Goal: Task Accomplishment & Management: Complete application form

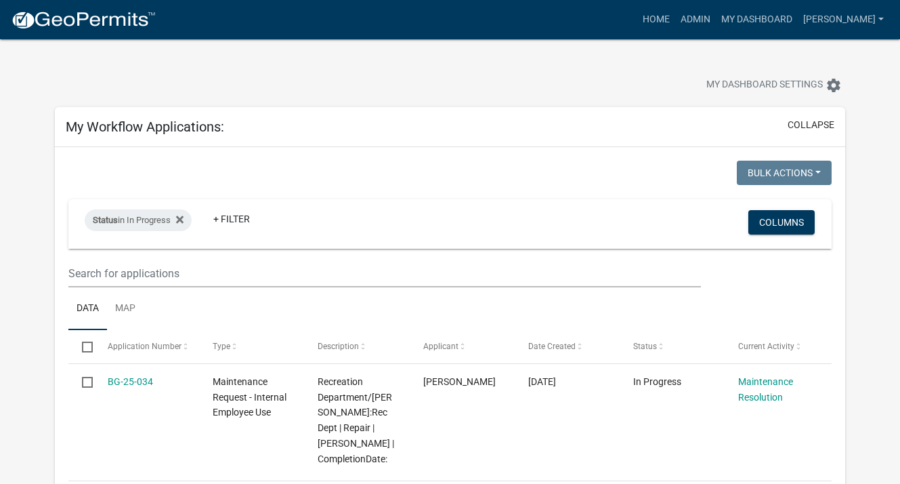
select select "3: 100"
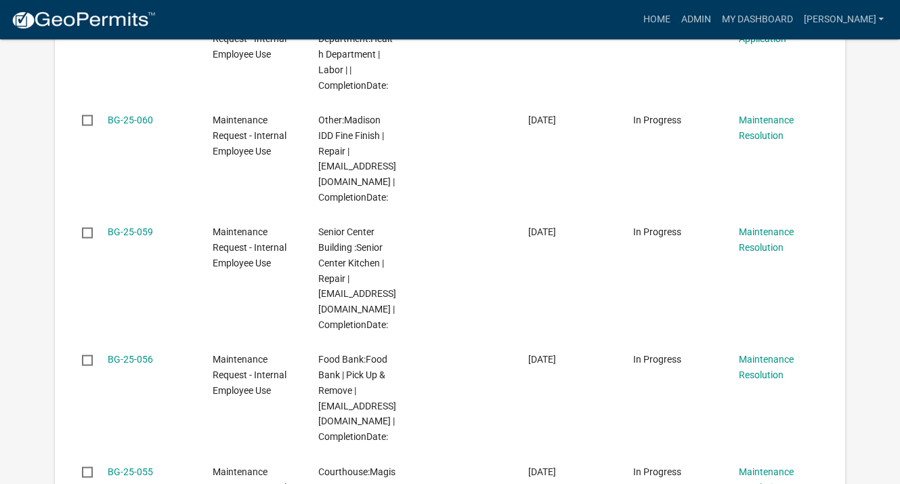
scroll to position [2168, 0]
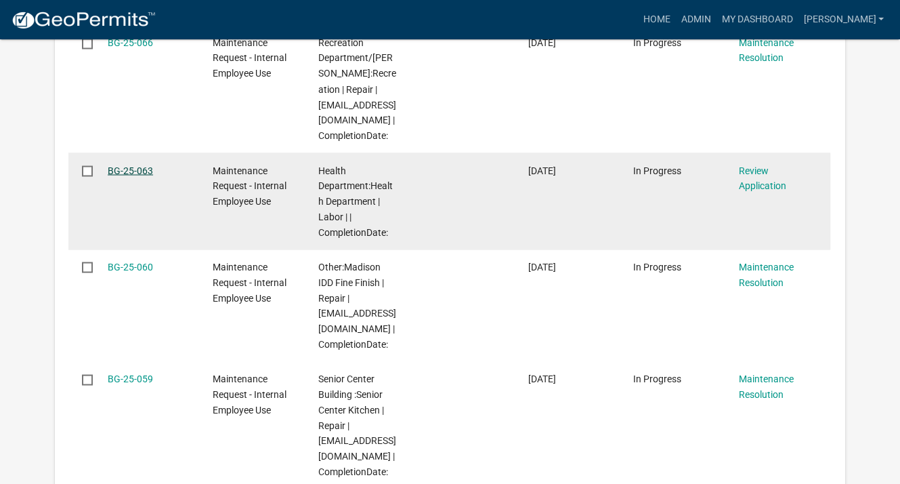
click at [127, 175] on link "BG-25-063" at bounding box center [130, 170] width 45 height 11
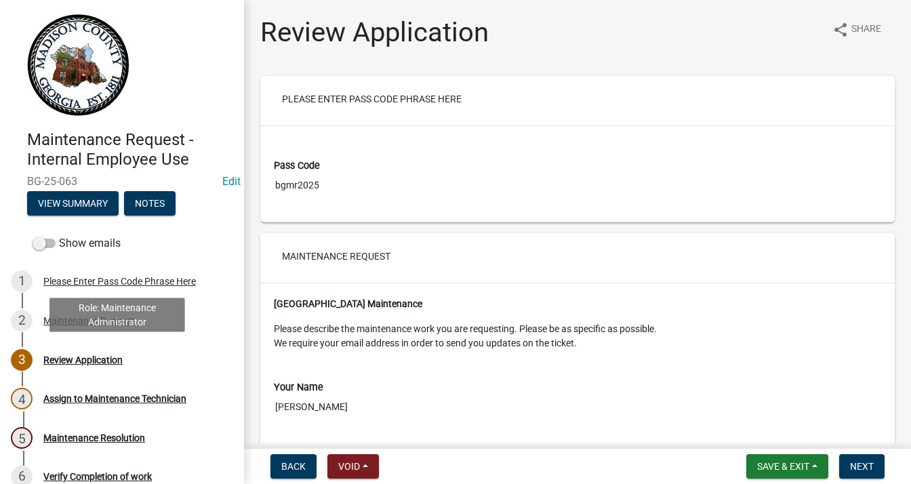
click at [108, 358] on div "Review Application" at bounding box center [82, 359] width 79 height 9
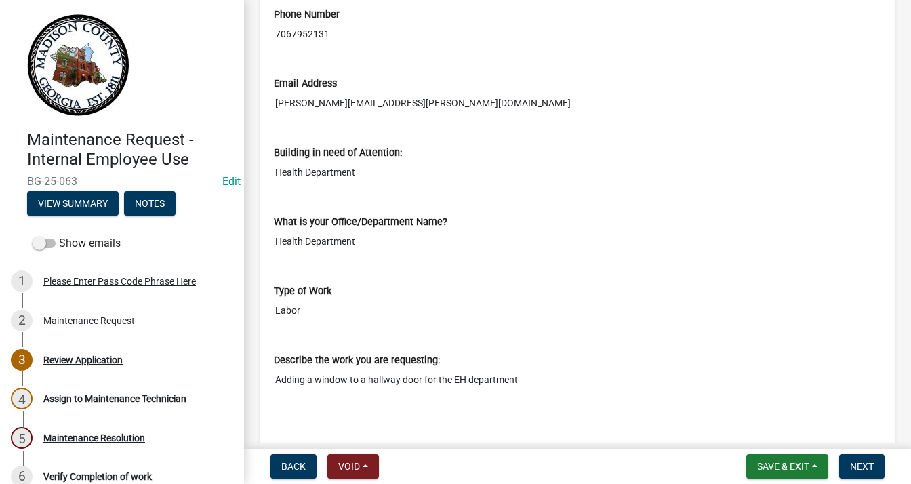
scroll to position [474, 0]
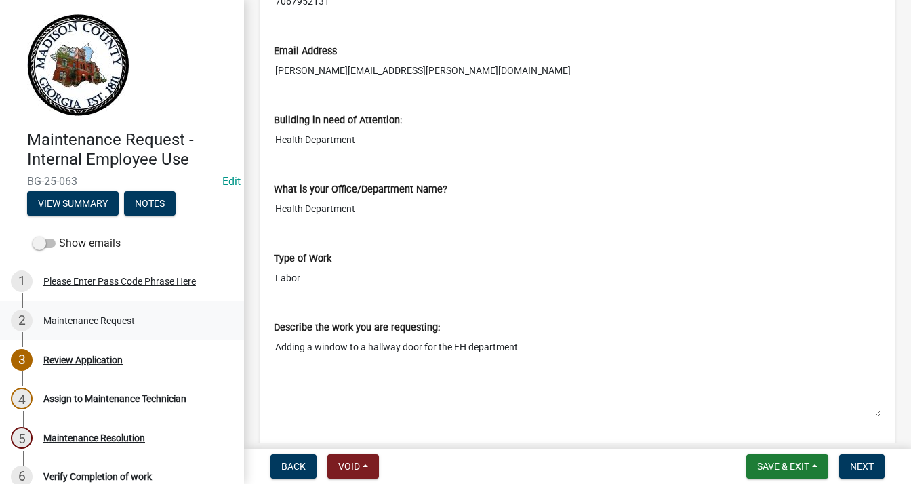
click at [56, 318] on div "Maintenance Request" at bounding box center [88, 320] width 91 height 9
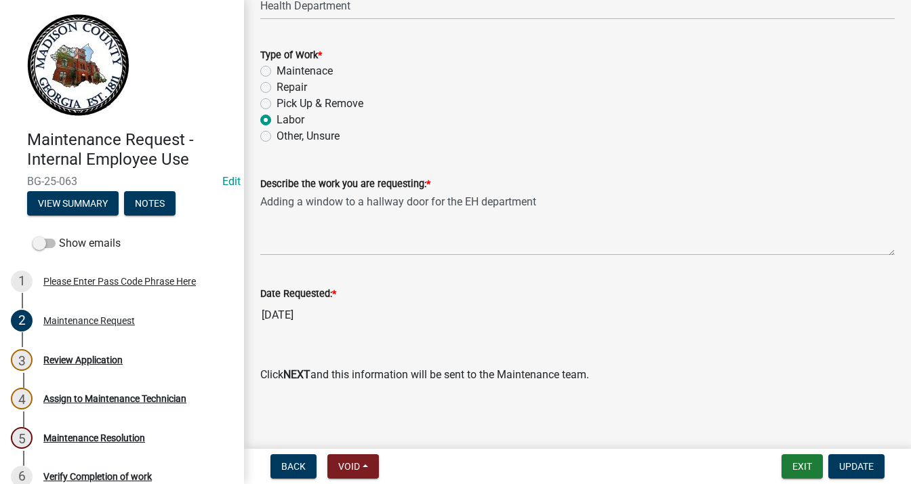
scroll to position [963, 0]
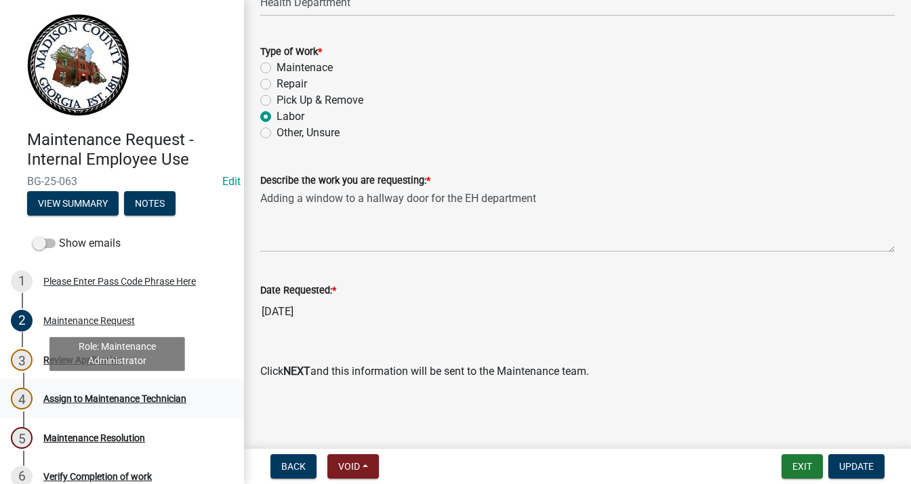
click at [177, 399] on div "Assign to Maintenance Technician" at bounding box center [114, 398] width 143 height 9
click at [176, 396] on div "Assign to Maintenance Technician" at bounding box center [114, 398] width 143 height 9
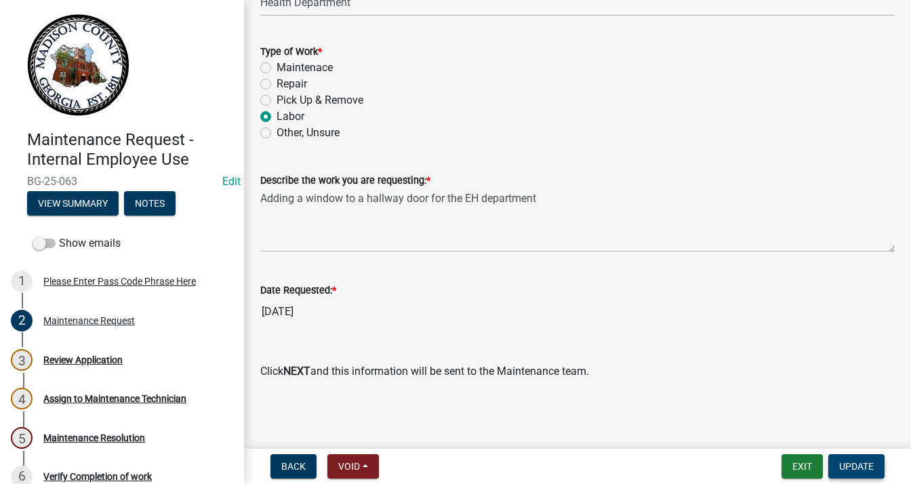
click at [846, 467] on span "Update" at bounding box center [856, 466] width 35 height 11
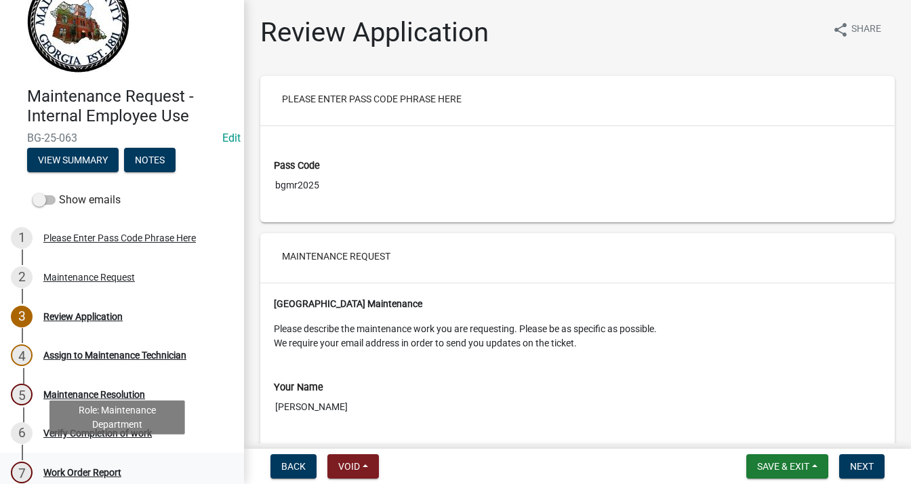
scroll to position [96, 0]
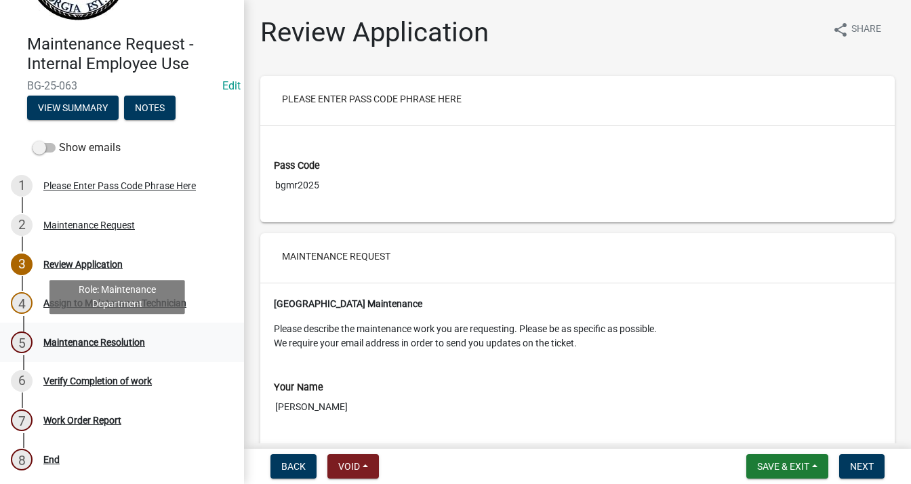
click at [55, 338] on div "Maintenance Resolution" at bounding box center [94, 341] width 102 height 9
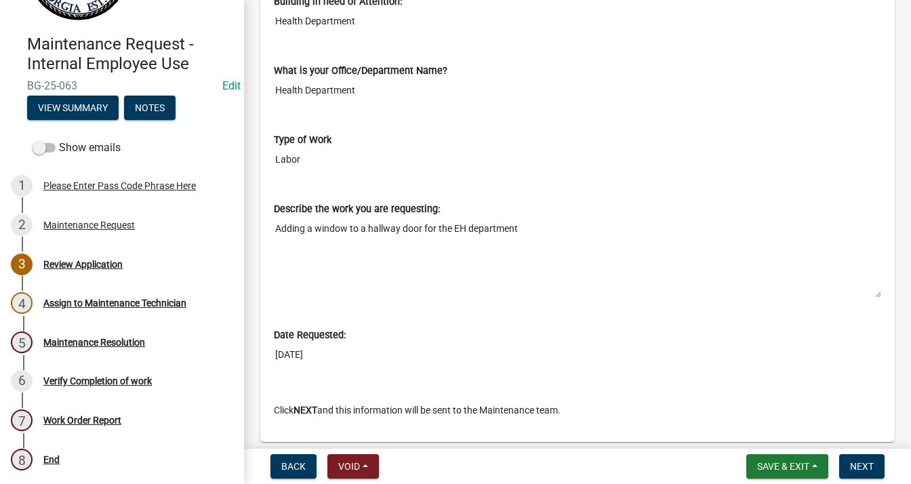
scroll to position [610, 0]
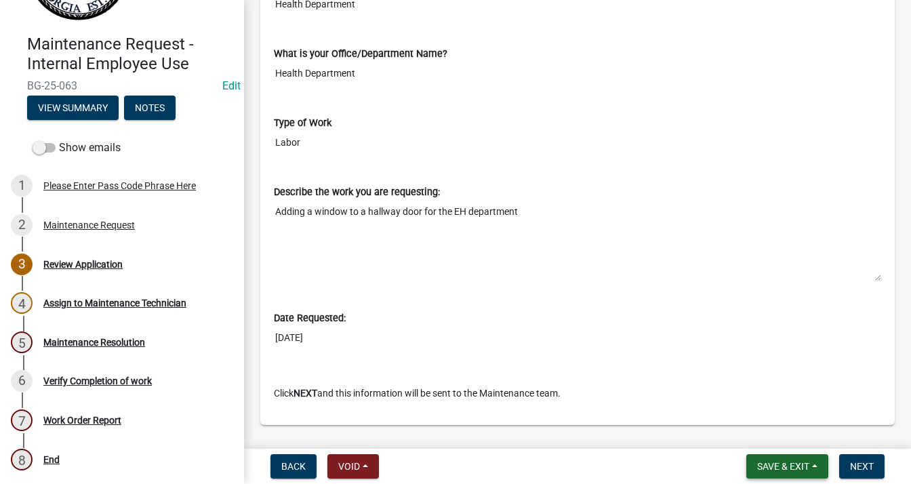
click at [808, 461] on span "Save & Exit" at bounding box center [783, 466] width 52 height 11
click at [761, 430] on button "Save & Exit" at bounding box center [774, 431] width 108 height 33
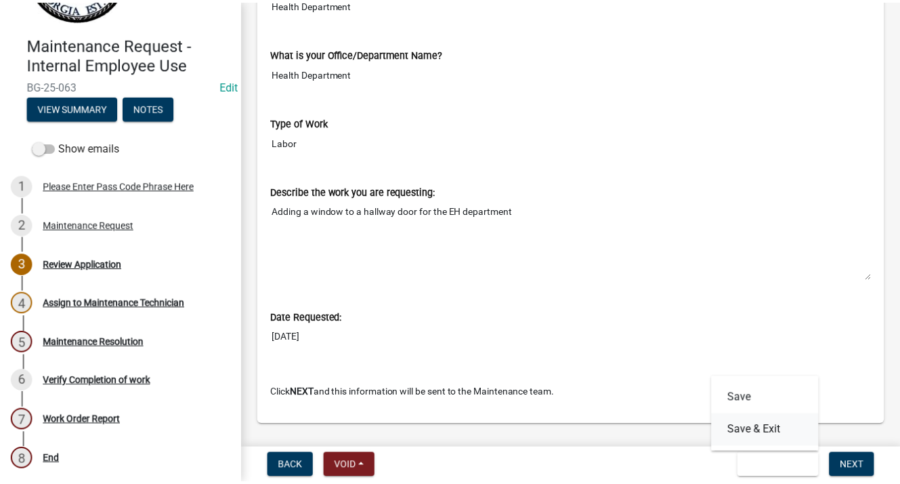
scroll to position [0, 0]
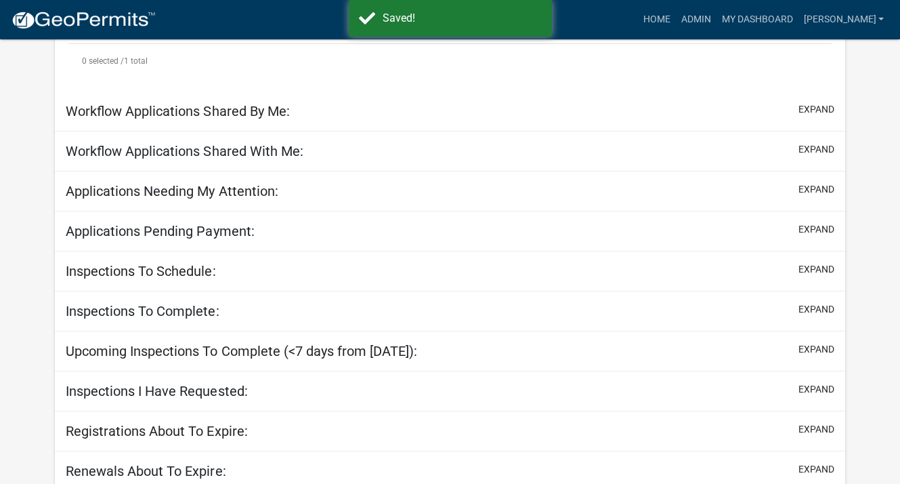
scroll to position [466, 0]
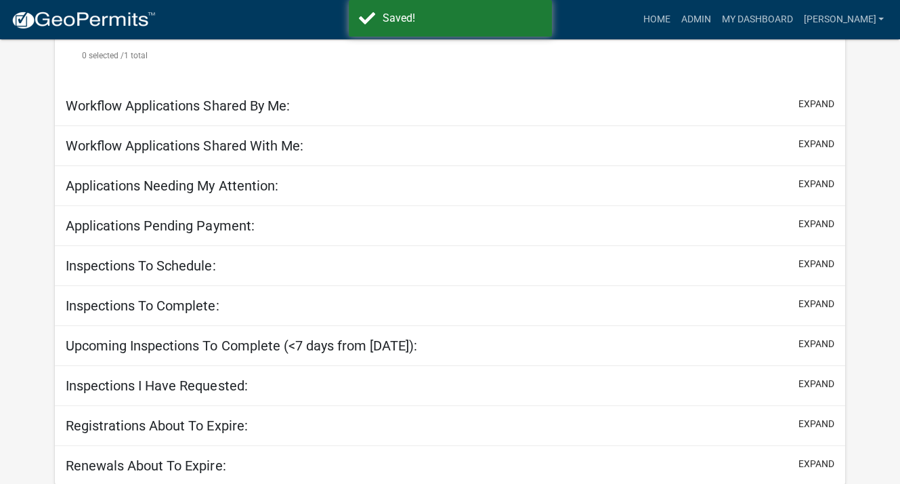
select select "3: 100"
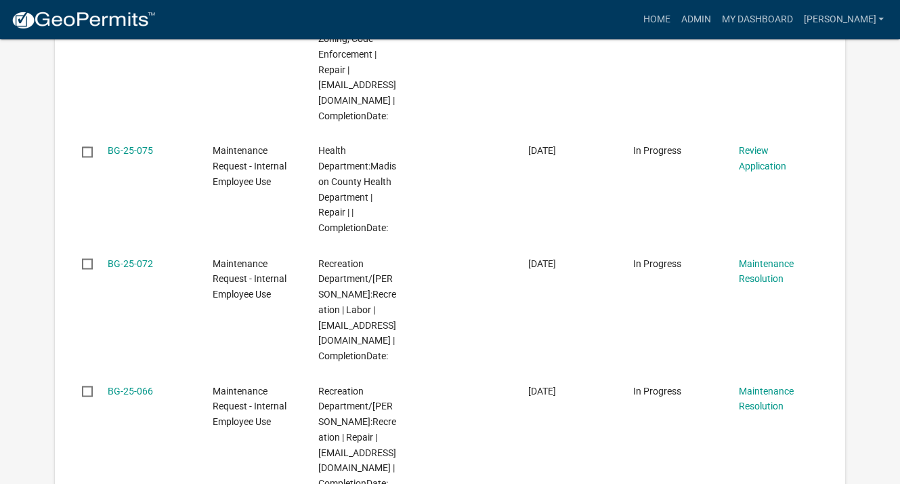
scroll to position [2068, 0]
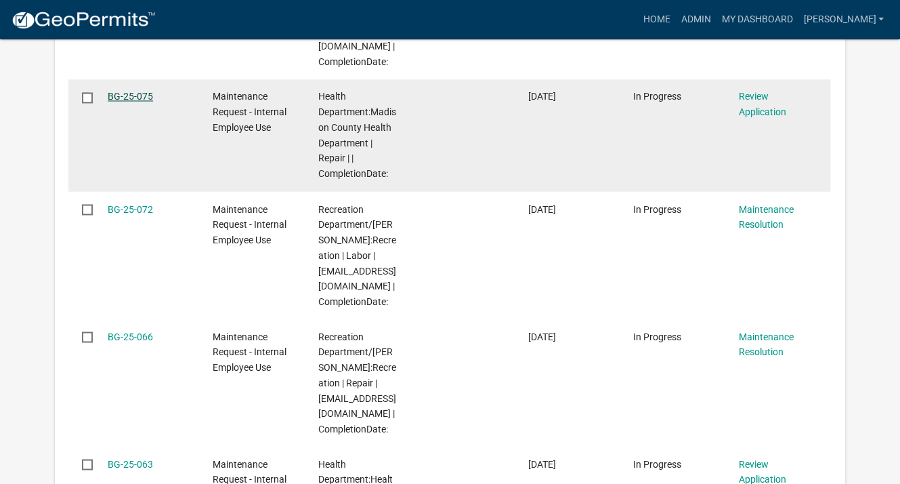
click at [147, 102] on link "BG-25-075" at bounding box center [130, 96] width 45 height 11
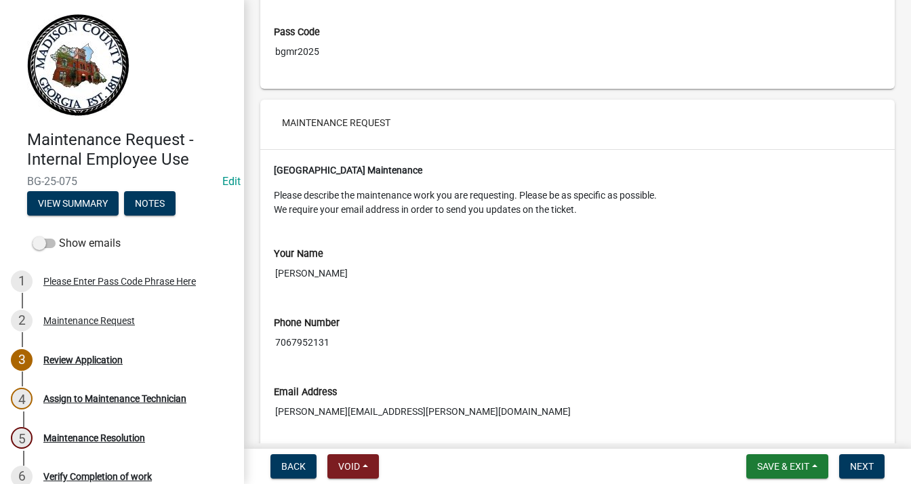
scroll to position [136, 0]
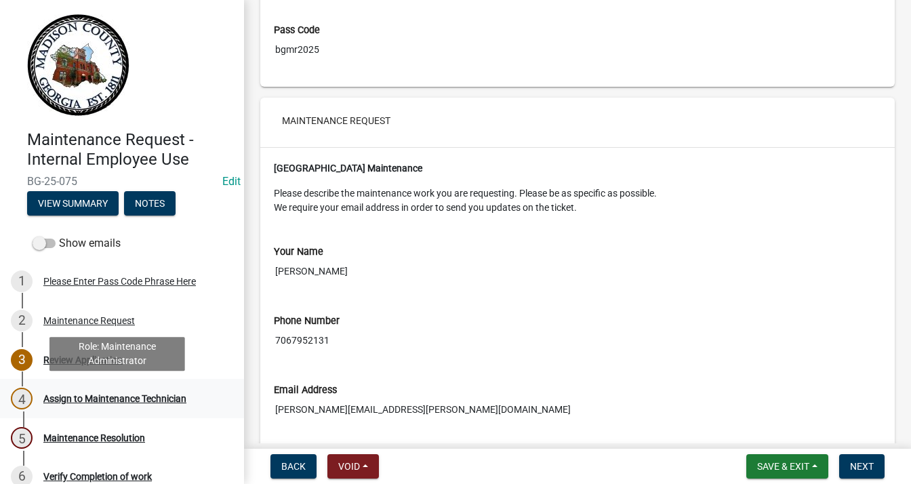
click at [100, 394] on div "Assign to Maintenance Technician" at bounding box center [114, 398] width 143 height 9
click at [101, 396] on div "Assign to Maintenance Technician" at bounding box center [114, 398] width 143 height 9
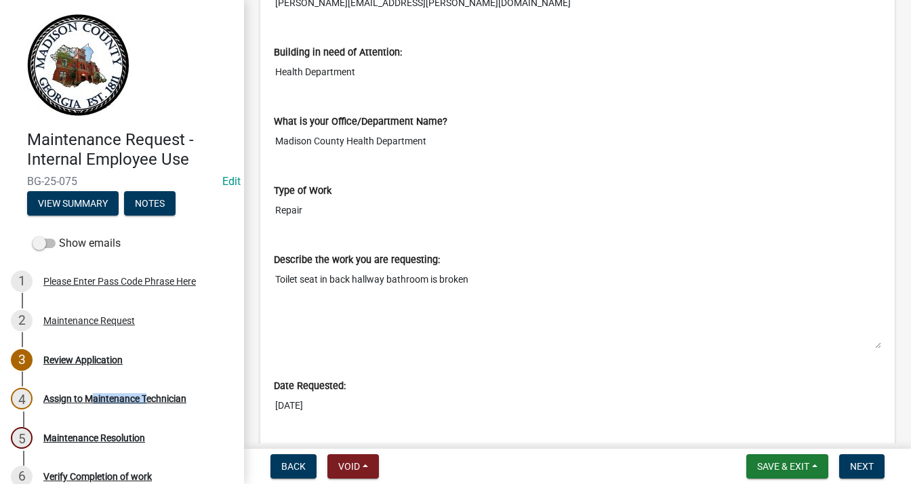
scroll to position [642, 0]
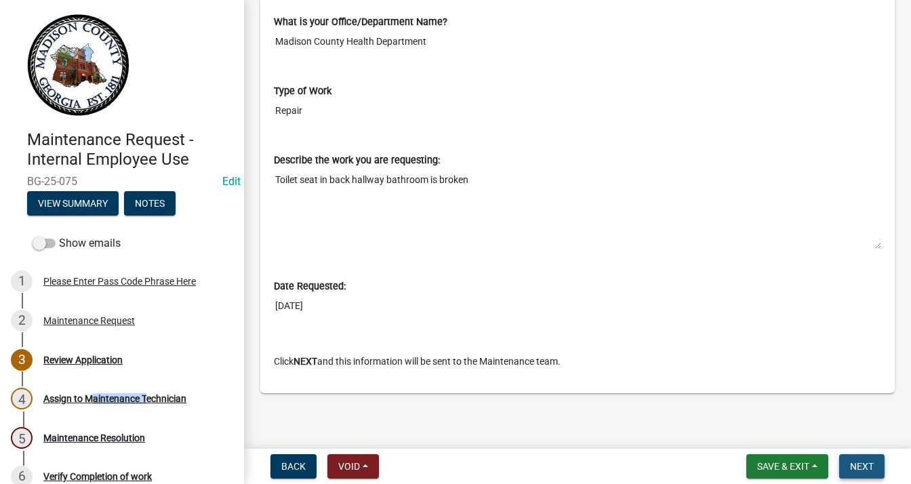
click at [867, 461] on span "Next" at bounding box center [862, 466] width 24 height 11
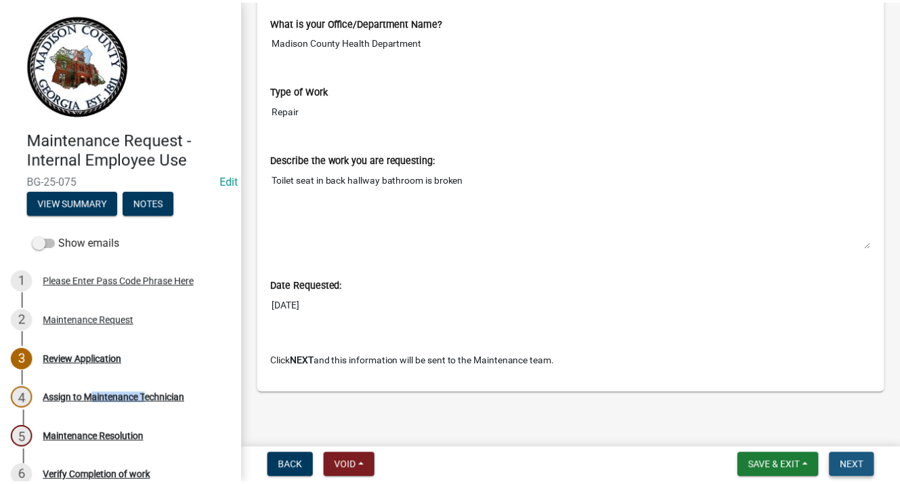
scroll to position [0, 0]
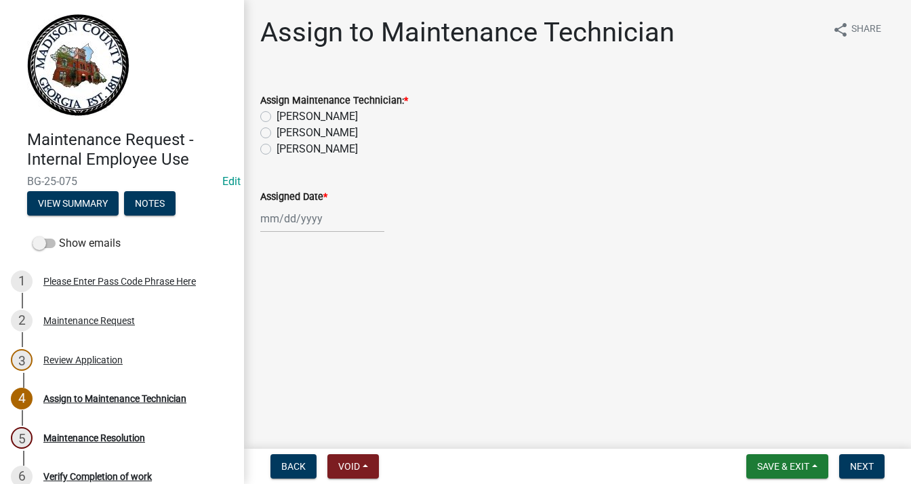
click at [276, 113] on label "[PERSON_NAME]" at bounding box center [316, 116] width 81 height 16
click at [276, 113] on input "[PERSON_NAME]" at bounding box center [280, 112] width 9 height 9
radio input "true"
click at [291, 226] on div at bounding box center [322, 219] width 124 height 28
select select "9"
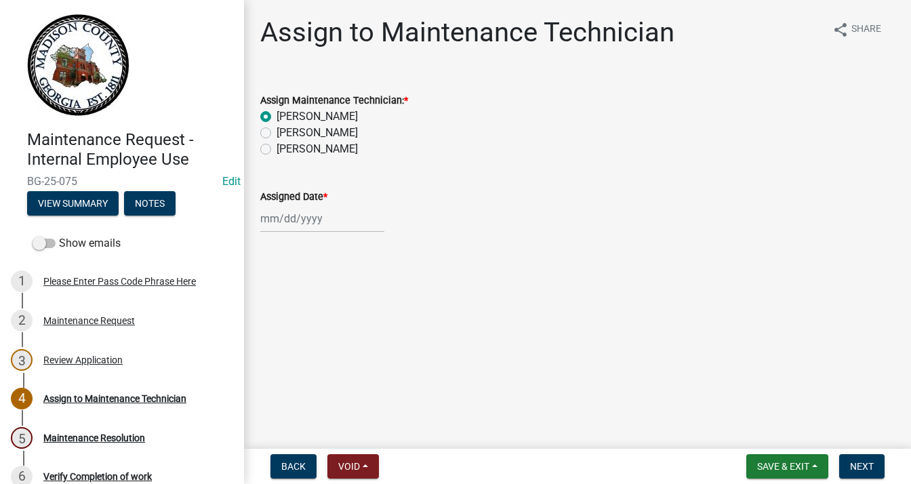
select select "2025"
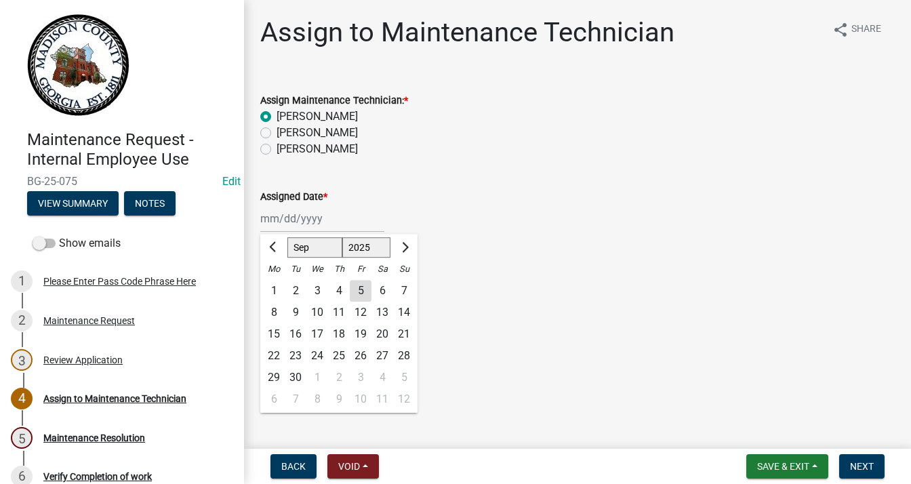
click at [358, 293] on div "5" at bounding box center [361, 291] width 22 height 22
type input "[DATE]"
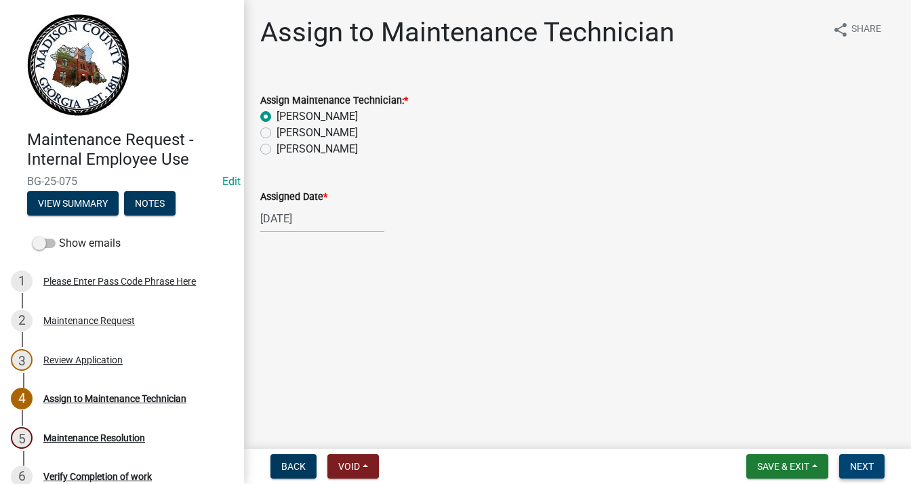
click at [860, 465] on span "Next" at bounding box center [862, 466] width 24 height 11
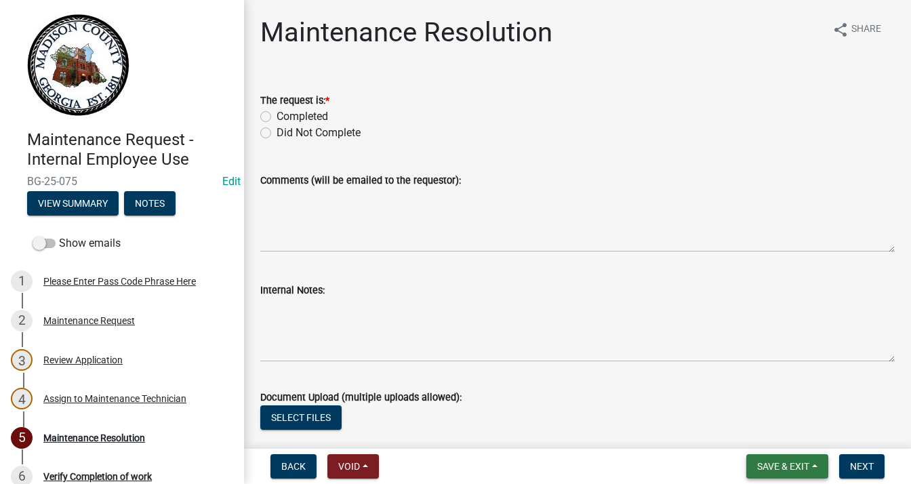
click at [804, 464] on span "Save & Exit" at bounding box center [783, 466] width 52 height 11
click at [760, 422] on button "Save & Exit" at bounding box center [774, 431] width 108 height 33
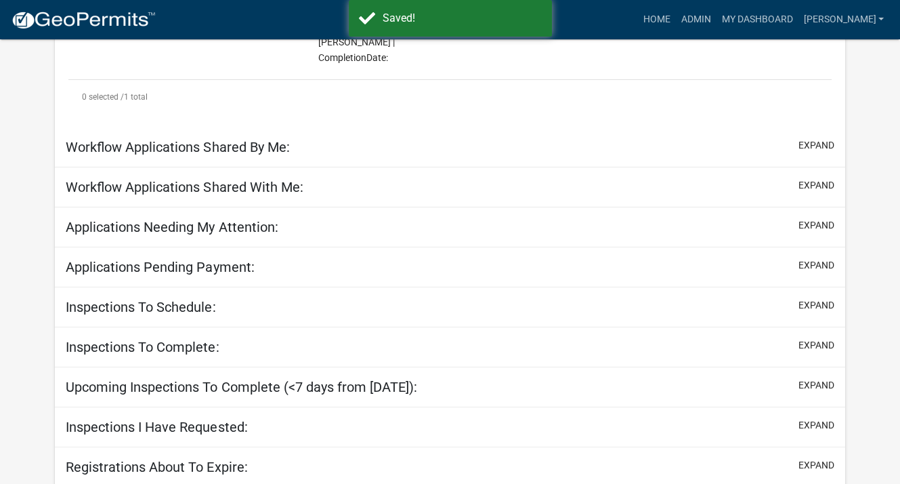
scroll to position [466, 0]
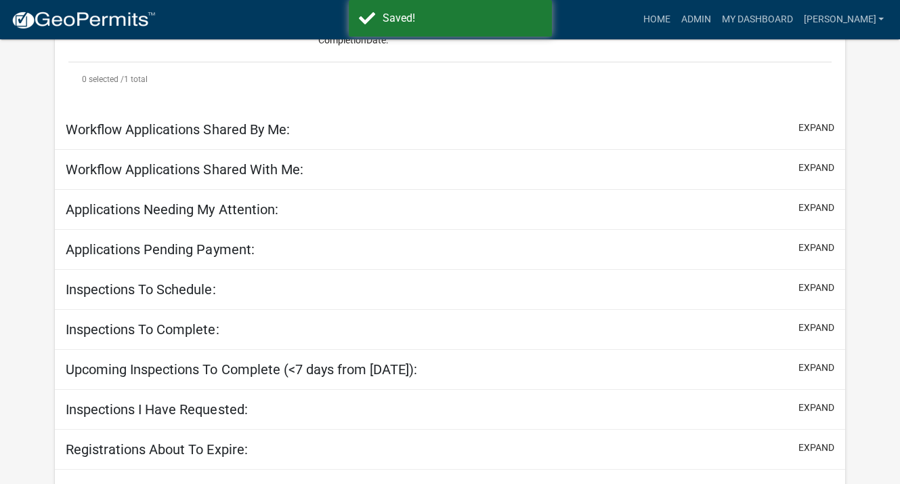
select select "3: 100"
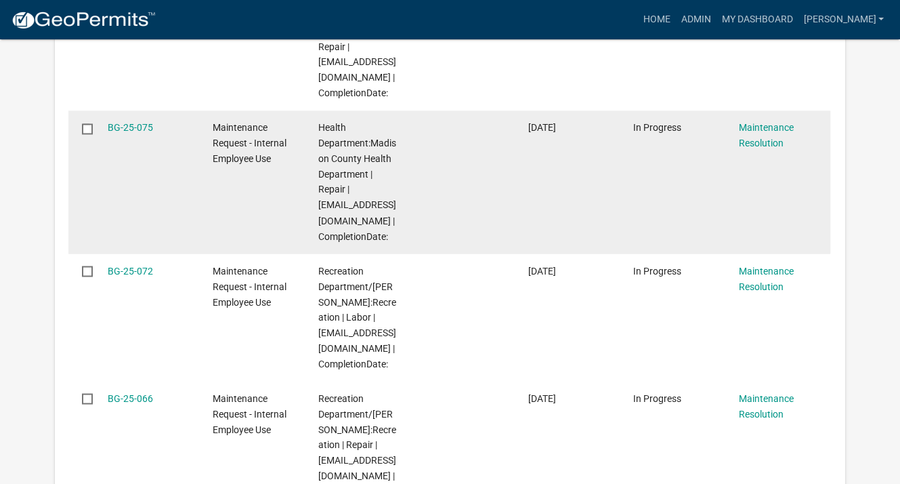
scroll to position [2136, 0]
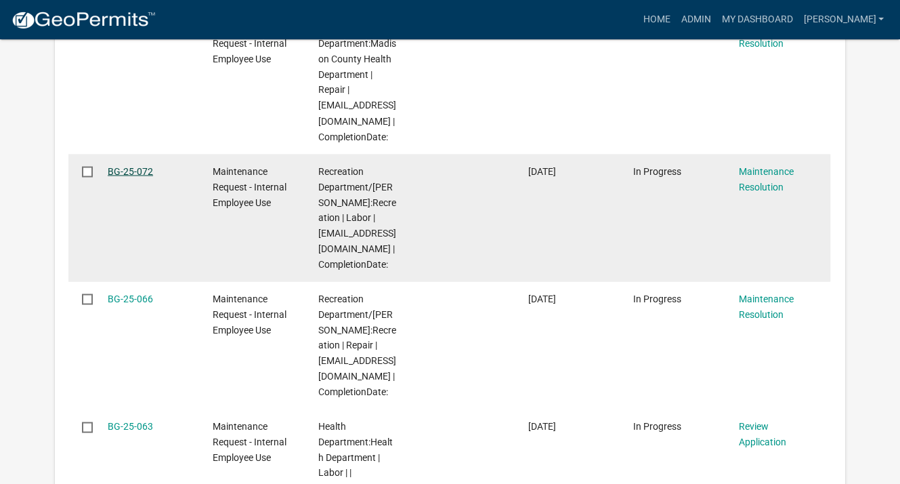
click at [122, 176] on link "BG-25-072" at bounding box center [130, 170] width 45 height 11
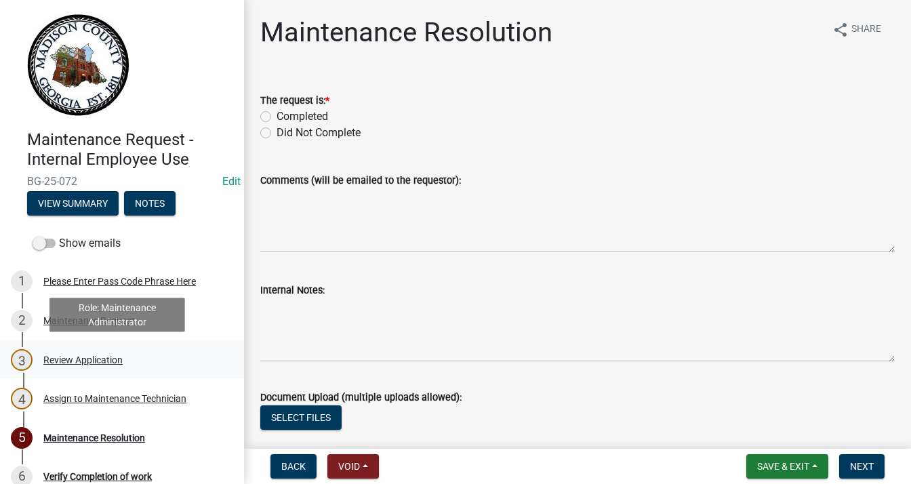
click at [81, 358] on div "Review Application" at bounding box center [82, 359] width 79 height 9
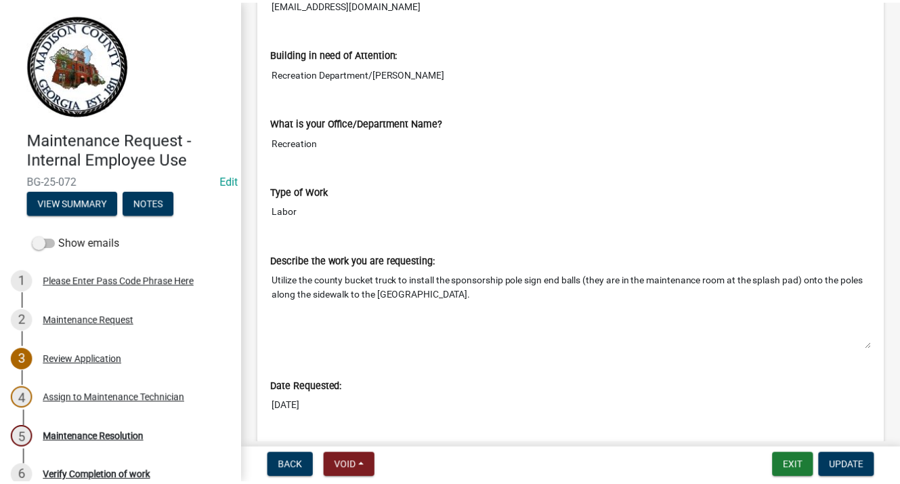
scroll to position [542, 0]
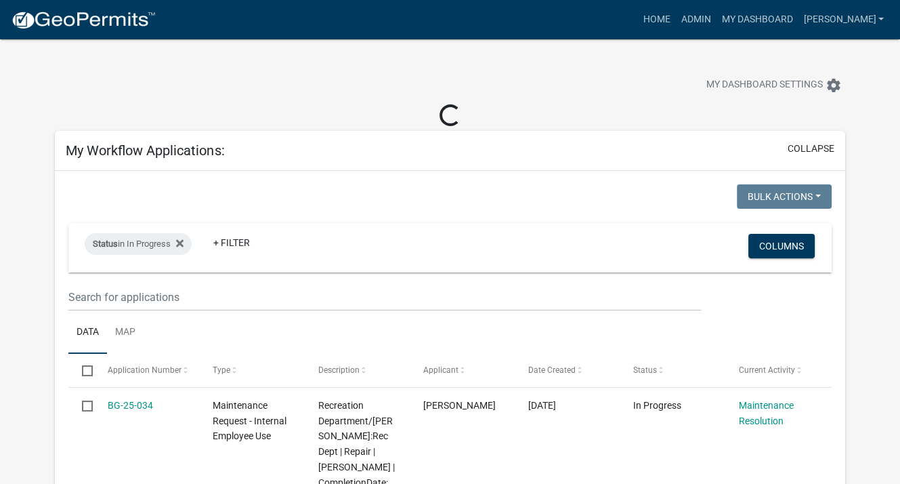
select select "3: 100"
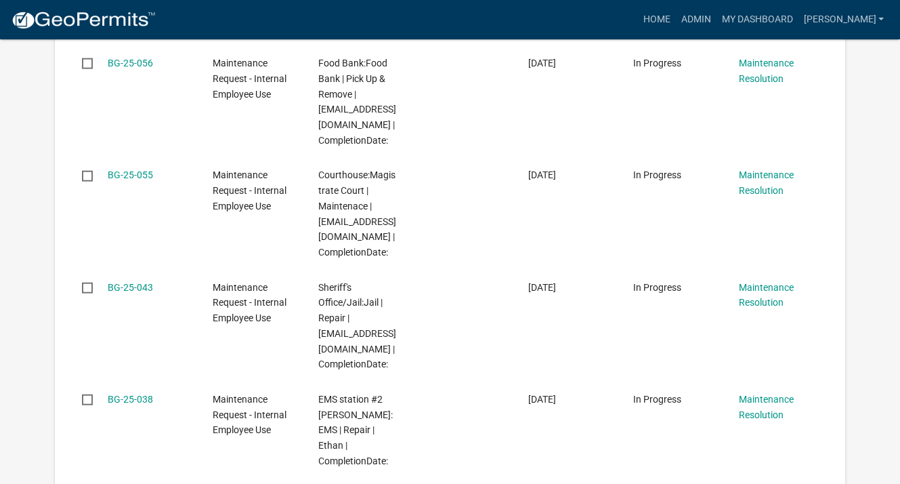
scroll to position [2846, 0]
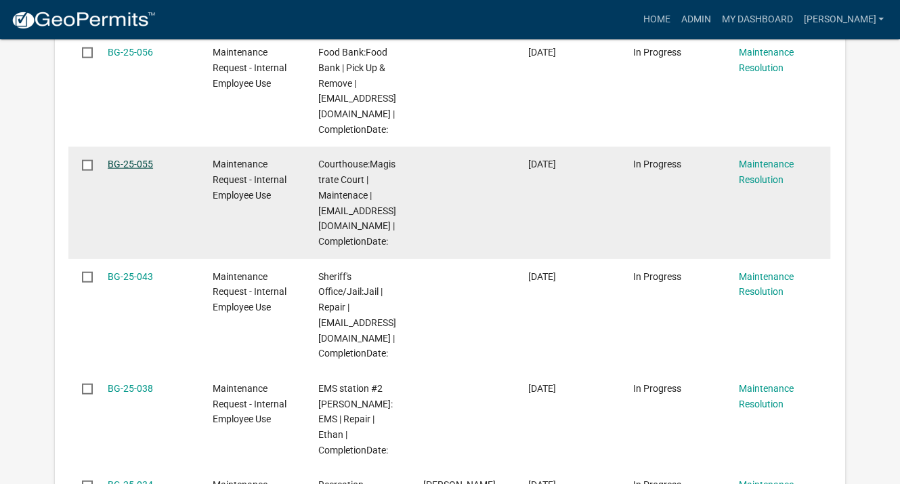
click at [129, 169] on link "BG-25-055" at bounding box center [130, 164] width 45 height 11
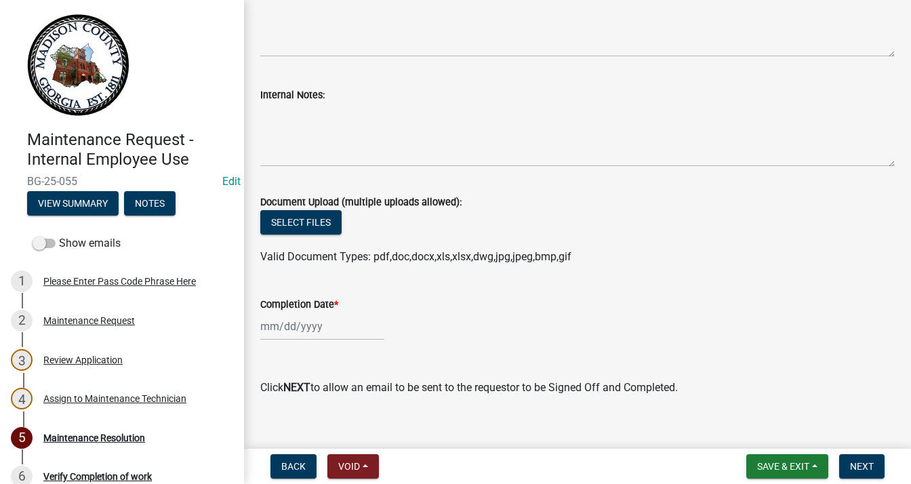
scroll to position [211, 0]
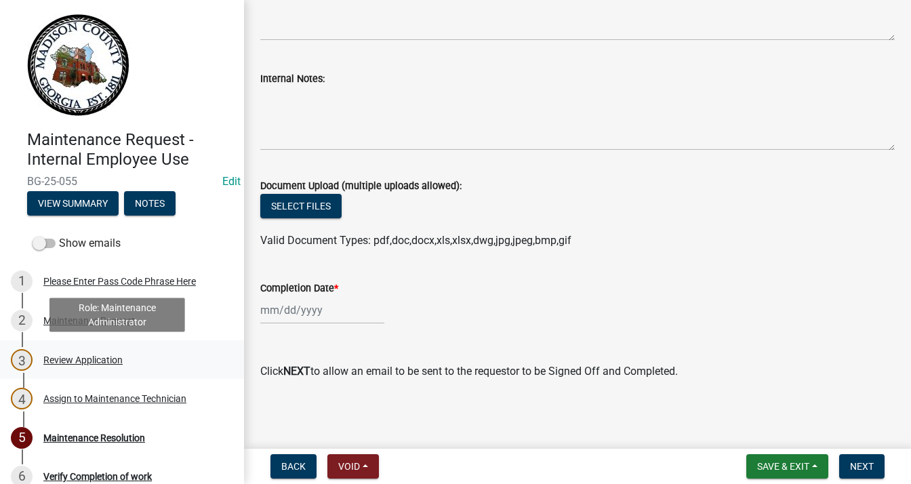
click at [104, 353] on div "3 Review Application" at bounding box center [116, 360] width 211 height 22
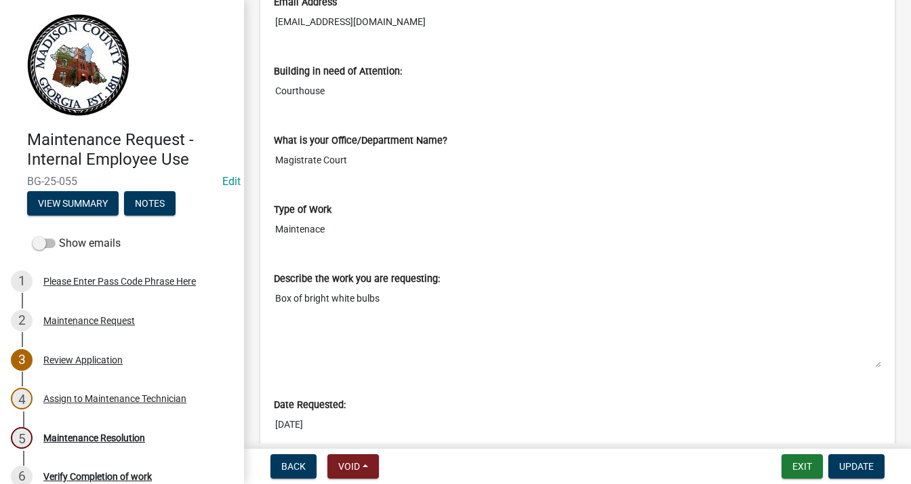
scroll to position [610, 0]
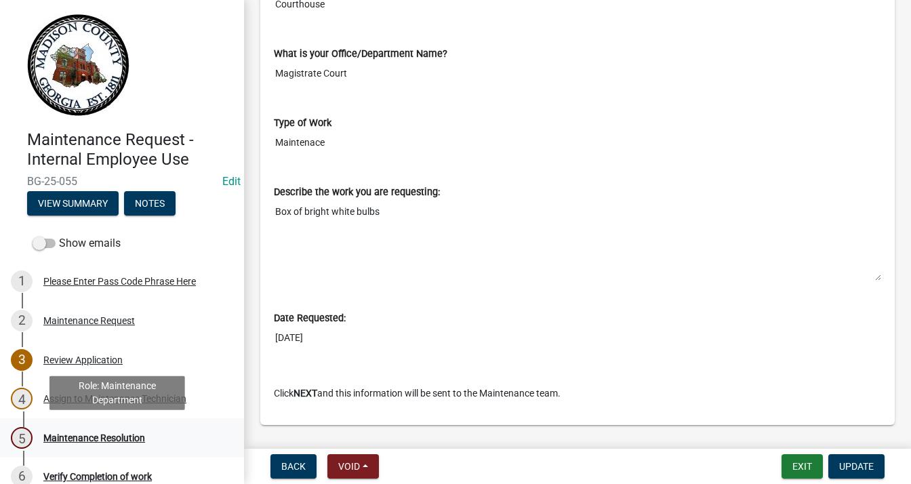
click at [89, 437] on div "Maintenance Resolution" at bounding box center [94, 437] width 102 height 9
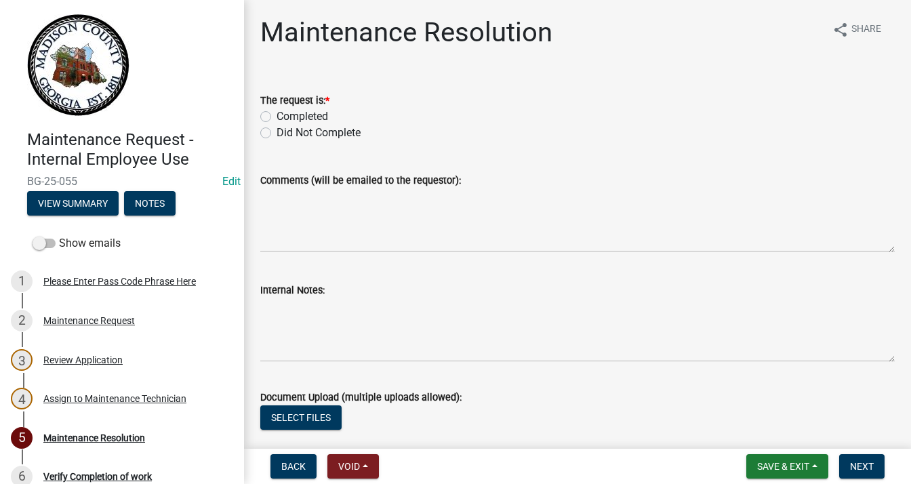
click at [276, 116] on label "Completed" at bounding box center [301, 116] width 51 height 16
click at [276, 116] on input "Completed" at bounding box center [280, 112] width 9 height 9
radio input "true"
click at [314, 200] on textarea "Comments (will be emailed to the requestor):" at bounding box center [577, 220] width 634 height 64
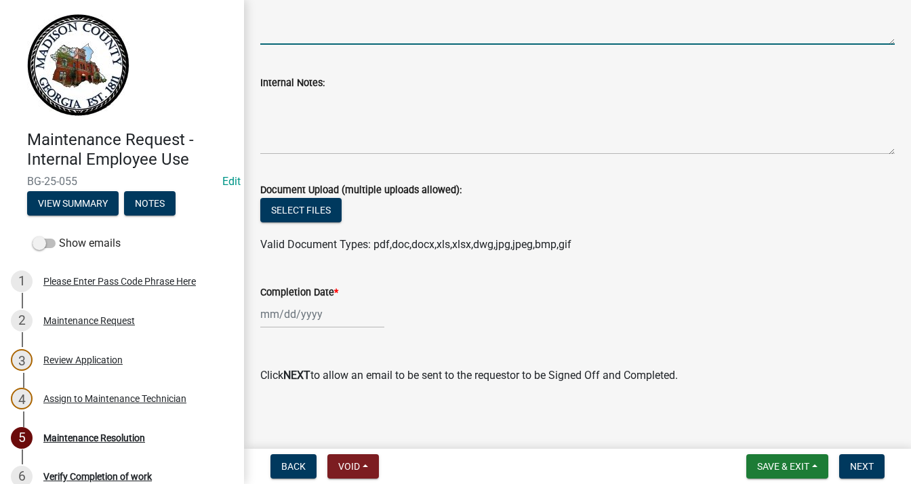
scroll to position [211, 0]
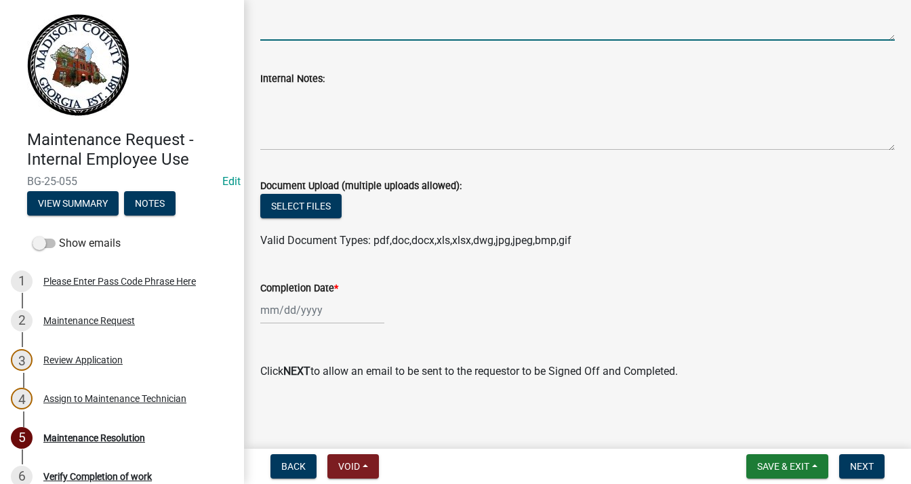
type textarea "Dropped off Bulbs"
click at [250, 315] on div "Completion Date *" at bounding box center [577, 292] width 655 height 63
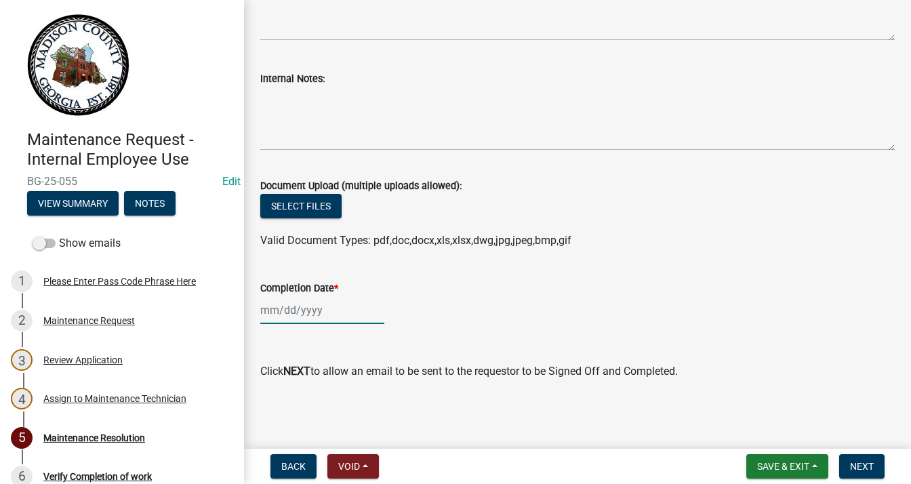
click at [275, 304] on div at bounding box center [322, 310] width 124 height 28
select select "9"
select select "2025"
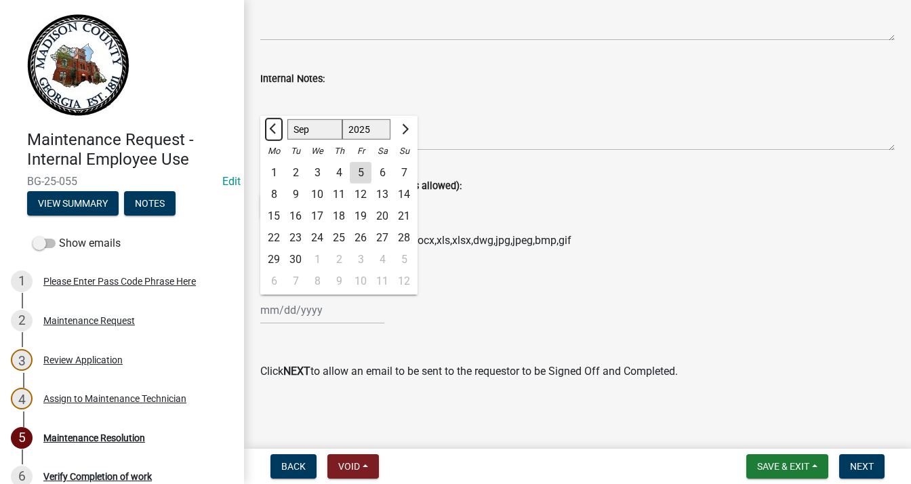
click at [274, 123] on button "Previous month" at bounding box center [274, 130] width 16 height 22
select select "8"
click at [342, 235] on div "21" at bounding box center [339, 238] width 22 height 22
type input "[DATE]"
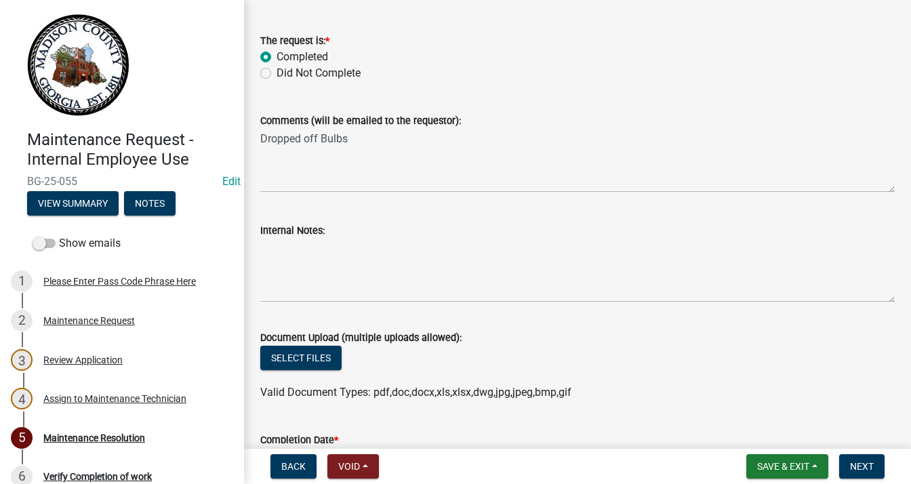
scroll to position [0, 0]
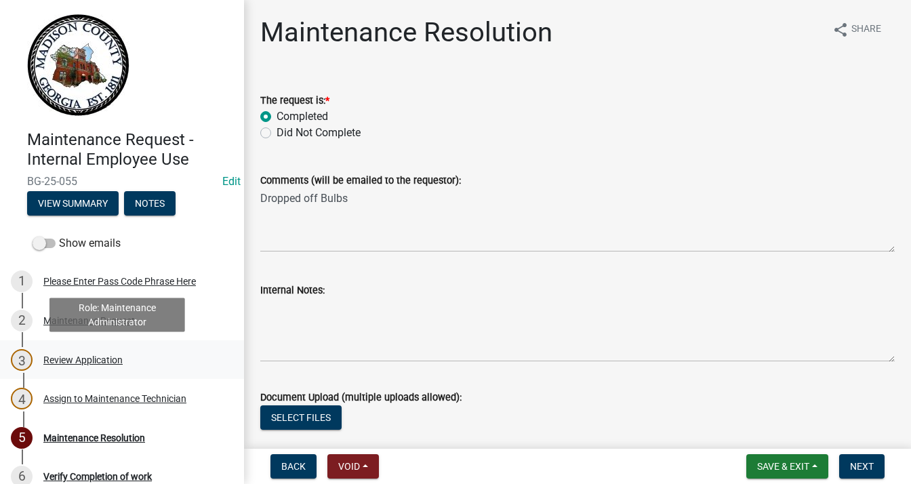
click at [112, 356] on div "Review Application" at bounding box center [82, 359] width 79 height 9
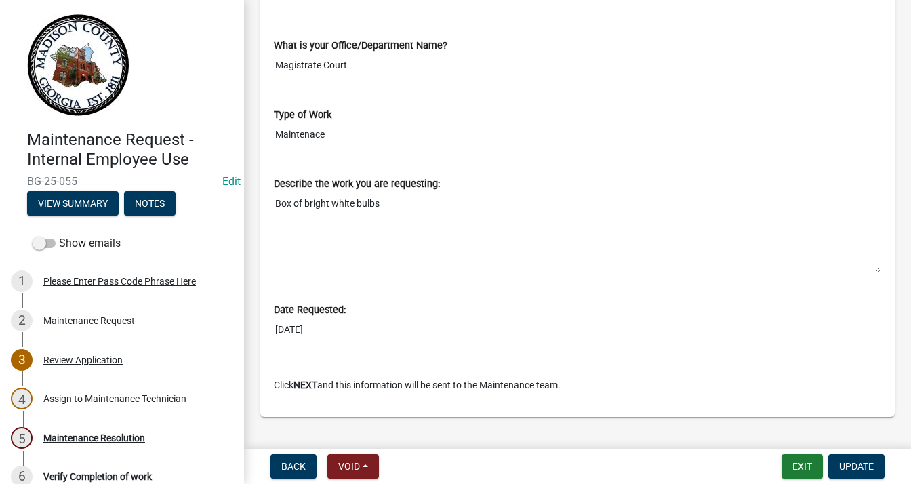
scroll to position [642, 0]
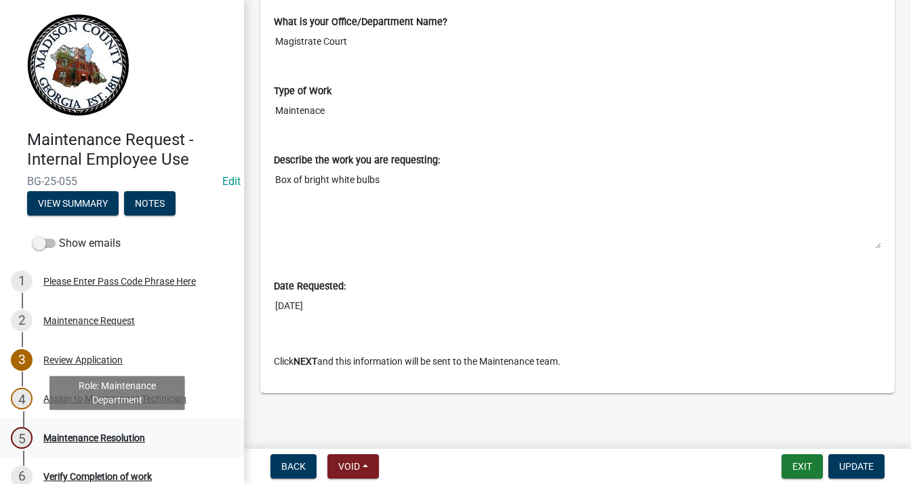
click at [72, 440] on div "Maintenance Resolution" at bounding box center [94, 437] width 102 height 9
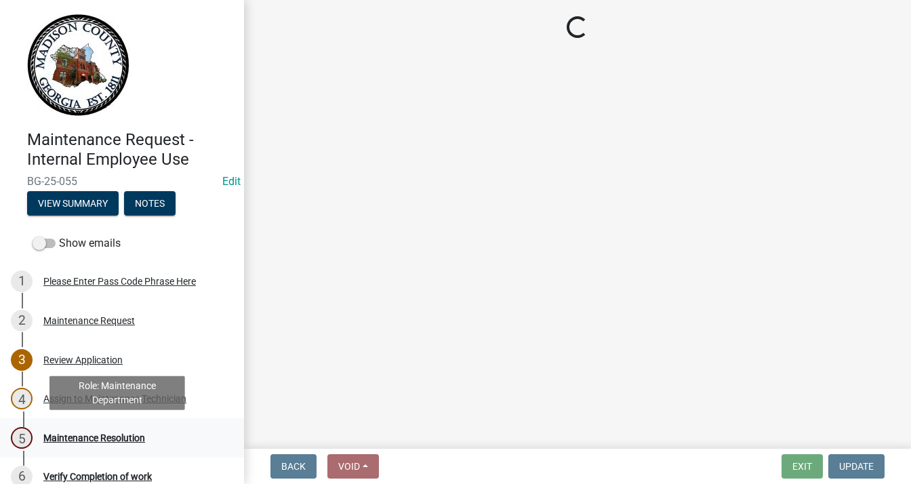
scroll to position [0, 0]
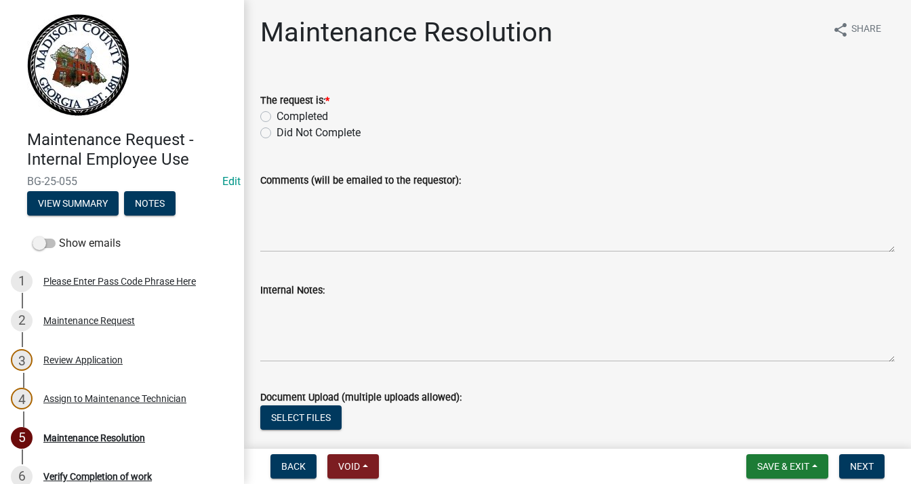
click at [276, 115] on label "Completed" at bounding box center [301, 116] width 51 height 16
click at [276, 115] on input "Completed" at bounding box center [280, 112] width 9 height 9
radio input "true"
click at [328, 207] on textarea "Comments (will be emailed to the requestor):" at bounding box center [577, 220] width 634 height 64
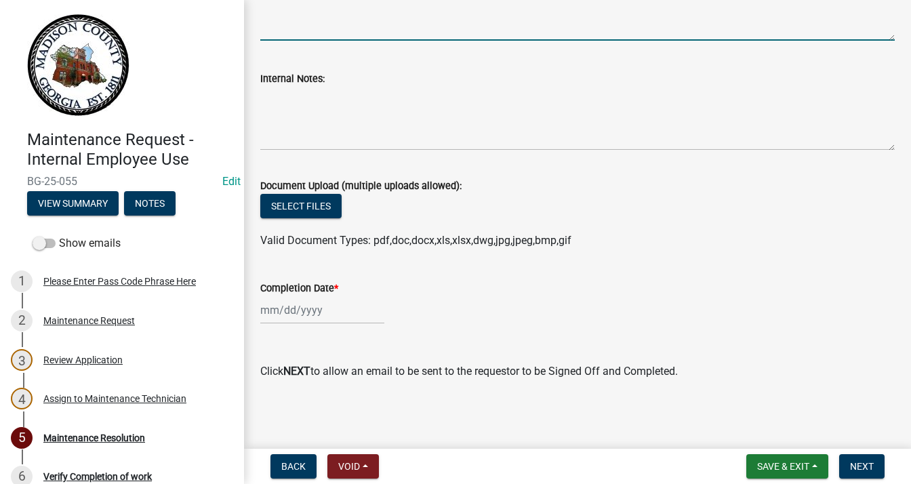
scroll to position [211, 0]
type textarea "Dropped off bulbs"
click at [283, 311] on div at bounding box center [322, 310] width 124 height 28
select select "9"
select select "2025"
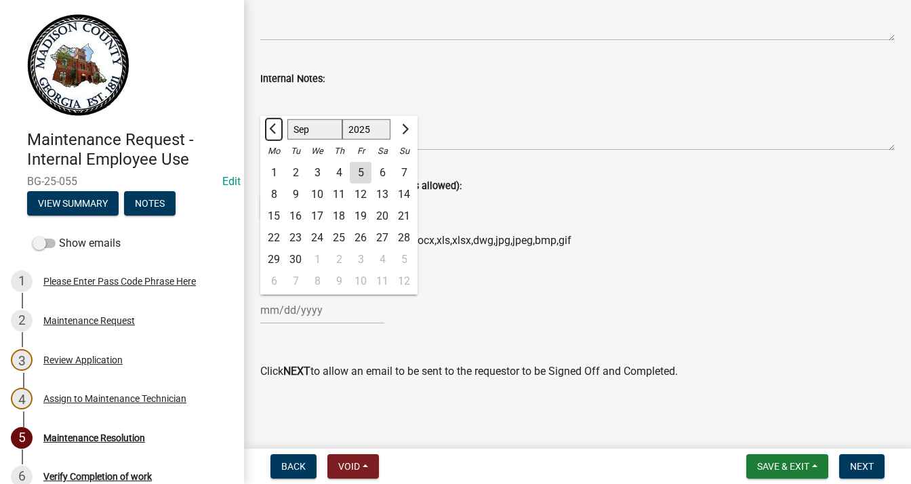
click at [270, 129] on span "Previous month" at bounding box center [274, 129] width 10 height 10
select select "8"
click at [339, 215] on div "14" at bounding box center [339, 216] width 22 height 22
type input "[DATE]"
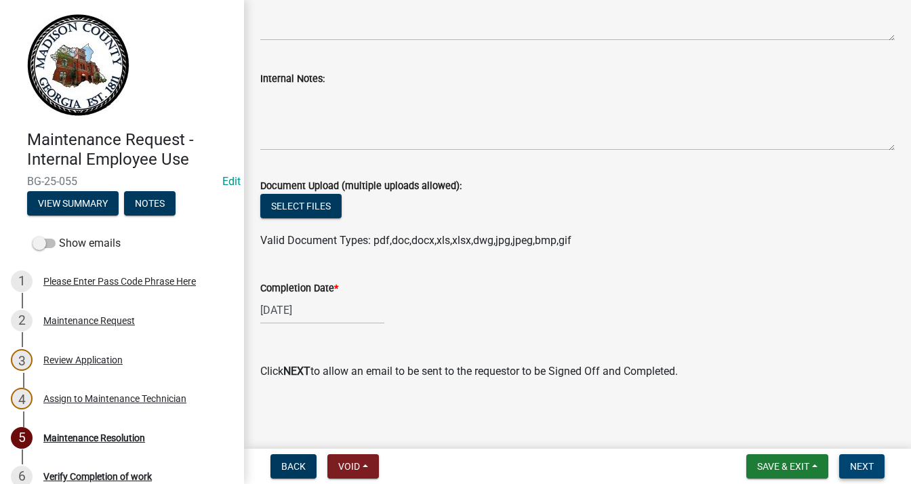
click at [854, 461] on span "Next" at bounding box center [862, 466] width 24 height 11
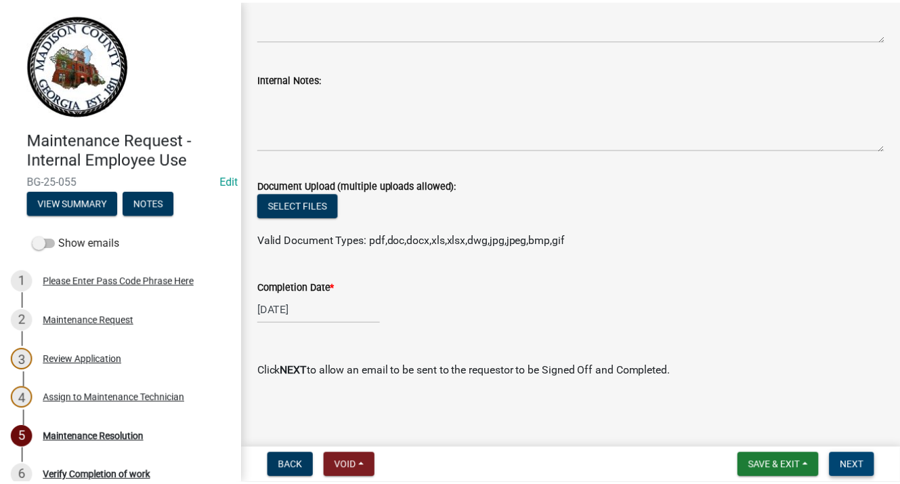
scroll to position [0, 0]
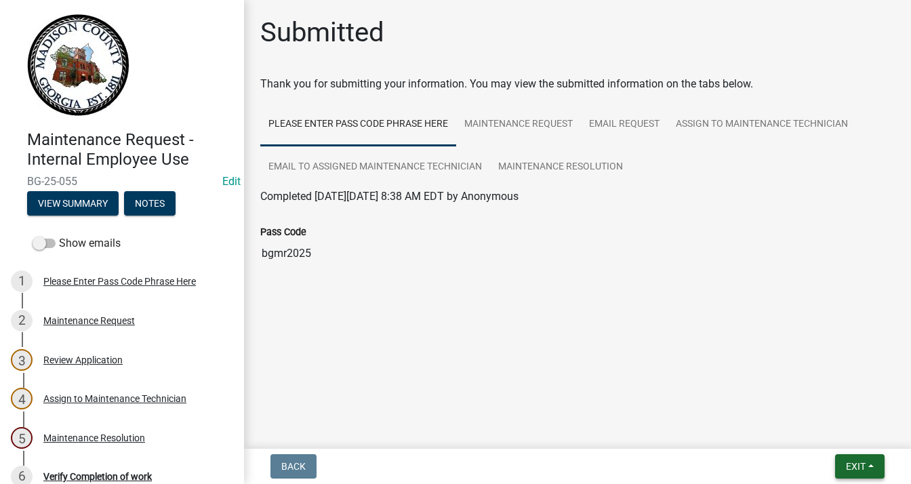
click at [878, 464] on button "Exit" at bounding box center [859, 466] width 49 height 24
click at [816, 430] on button "Save & Exit" at bounding box center [830, 431] width 108 height 33
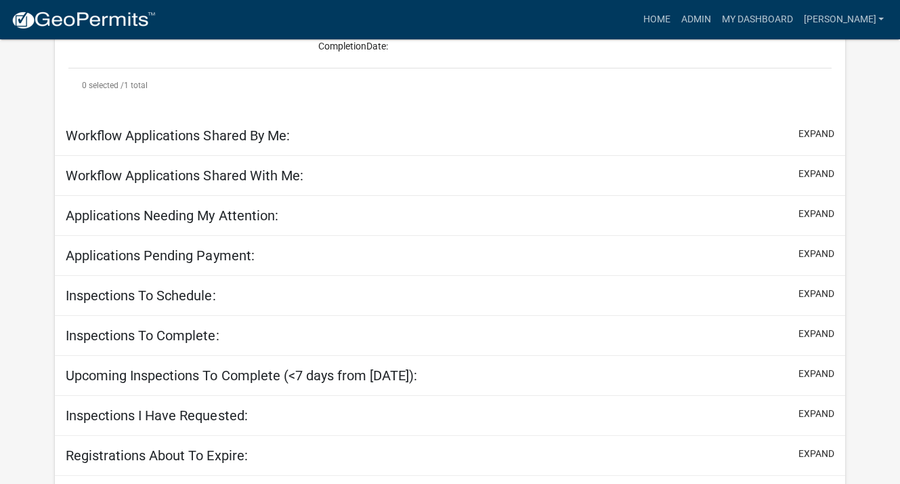
scroll to position [466, 0]
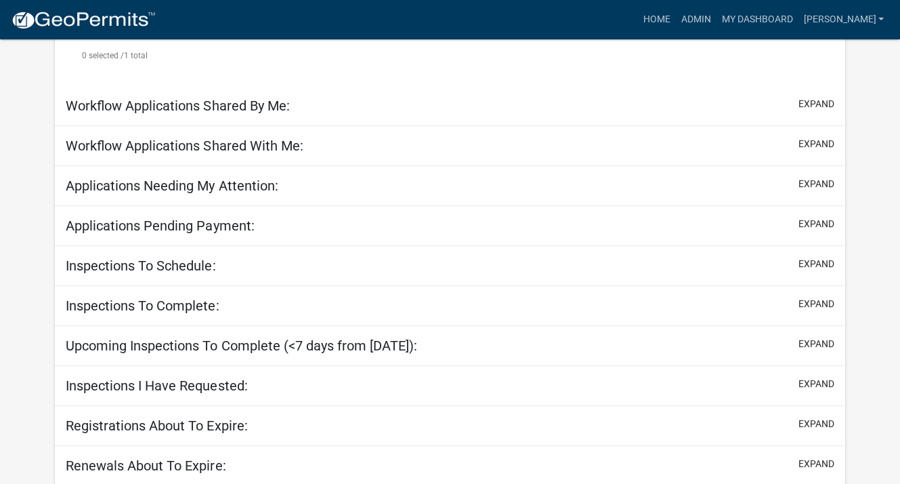
select select "3: 100"
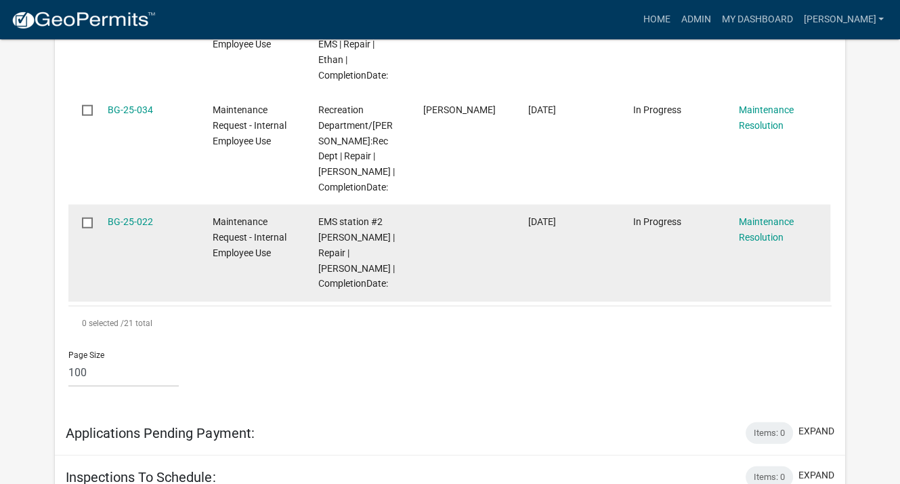
scroll to position [3085, 0]
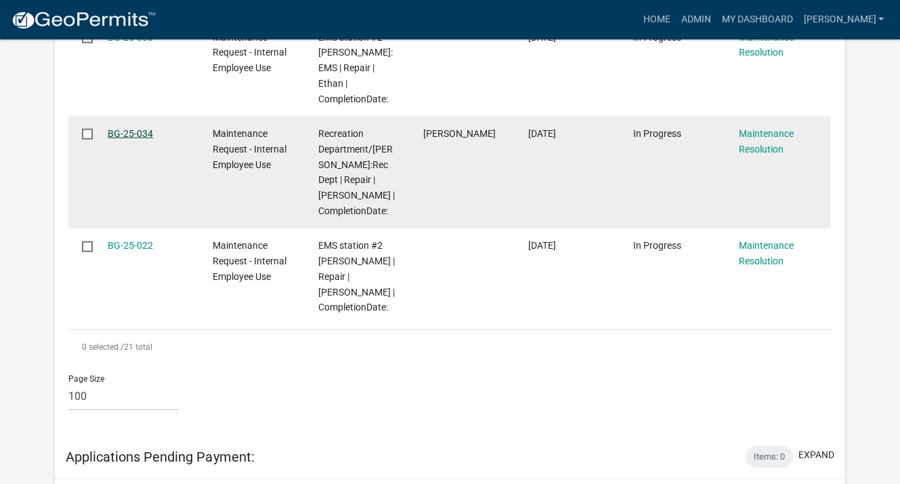
click at [122, 139] on link "BG-25-034" at bounding box center [130, 133] width 45 height 11
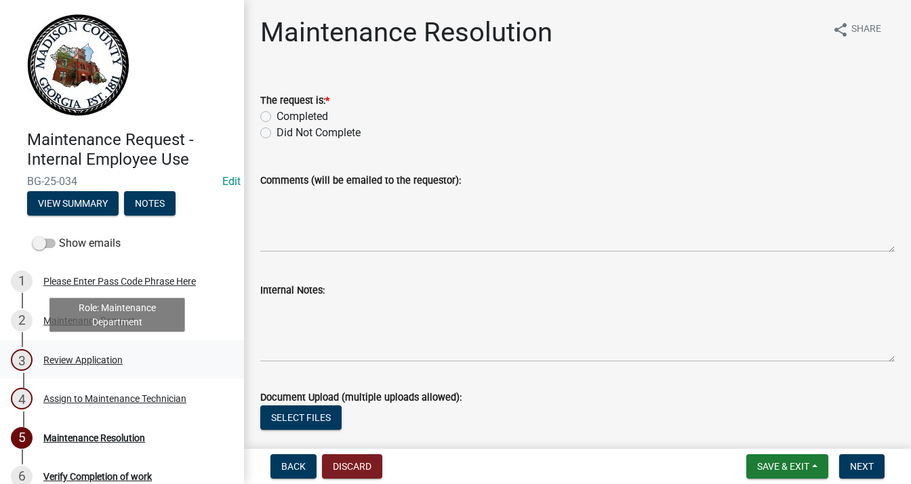
click at [105, 360] on div "Review Application" at bounding box center [82, 359] width 79 height 9
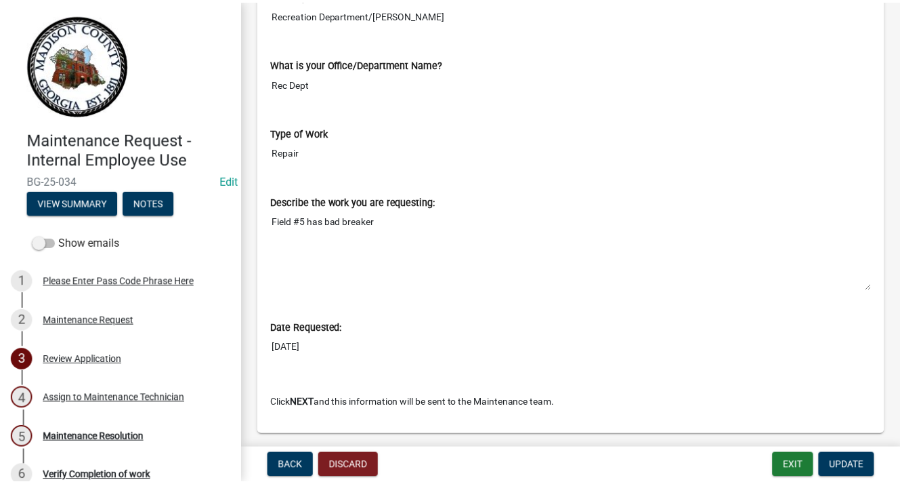
scroll to position [642, 0]
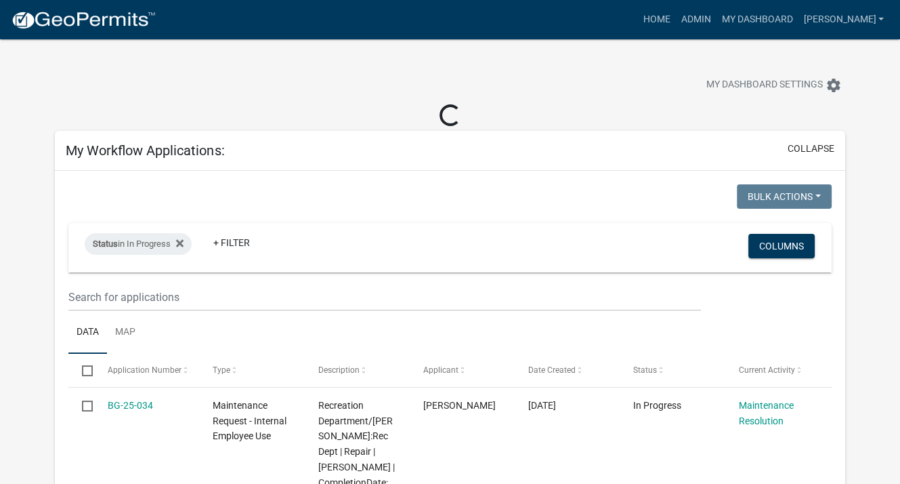
select select "3: 100"
